Goal: Find specific page/section: Find specific page/section

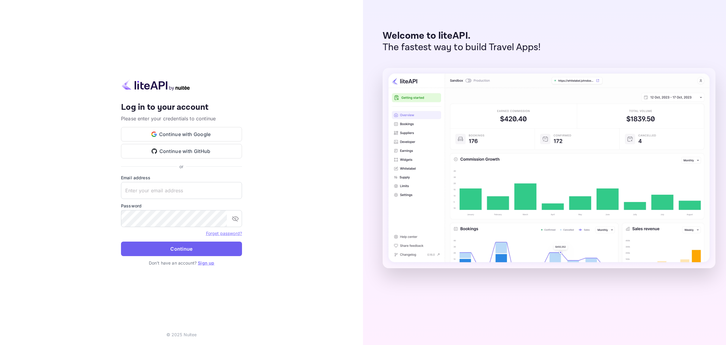
type input "[EMAIL_ADDRESS][DOMAIN_NAME]"
click at [170, 249] on button "Continue" at bounding box center [181, 249] width 121 height 15
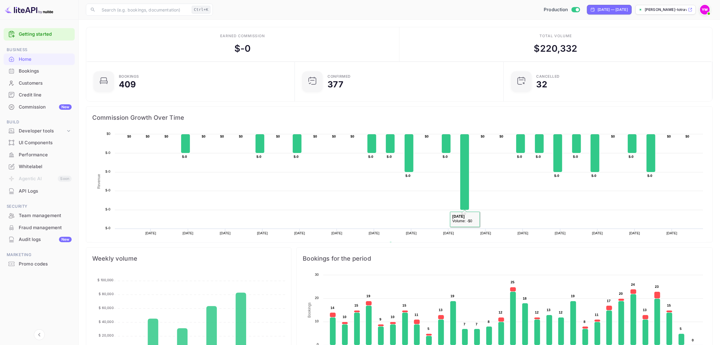
scroll to position [38, 0]
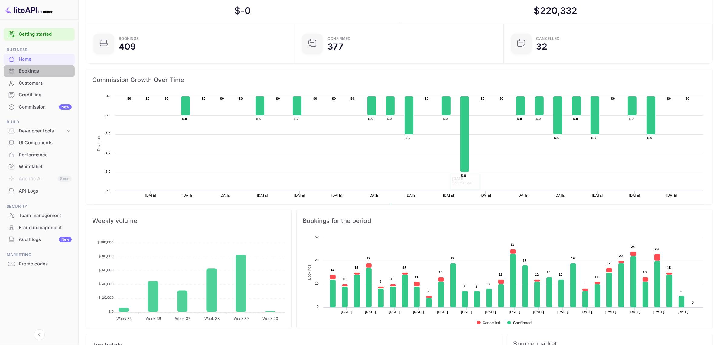
click at [29, 71] on div "Bookings" at bounding box center [45, 71] width 53 height 7
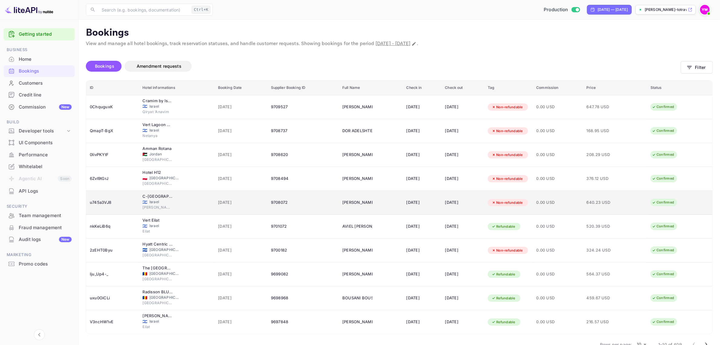
scroll to position [15, 0]
